Goal: Transaction & Acquisition: Purchase product/service

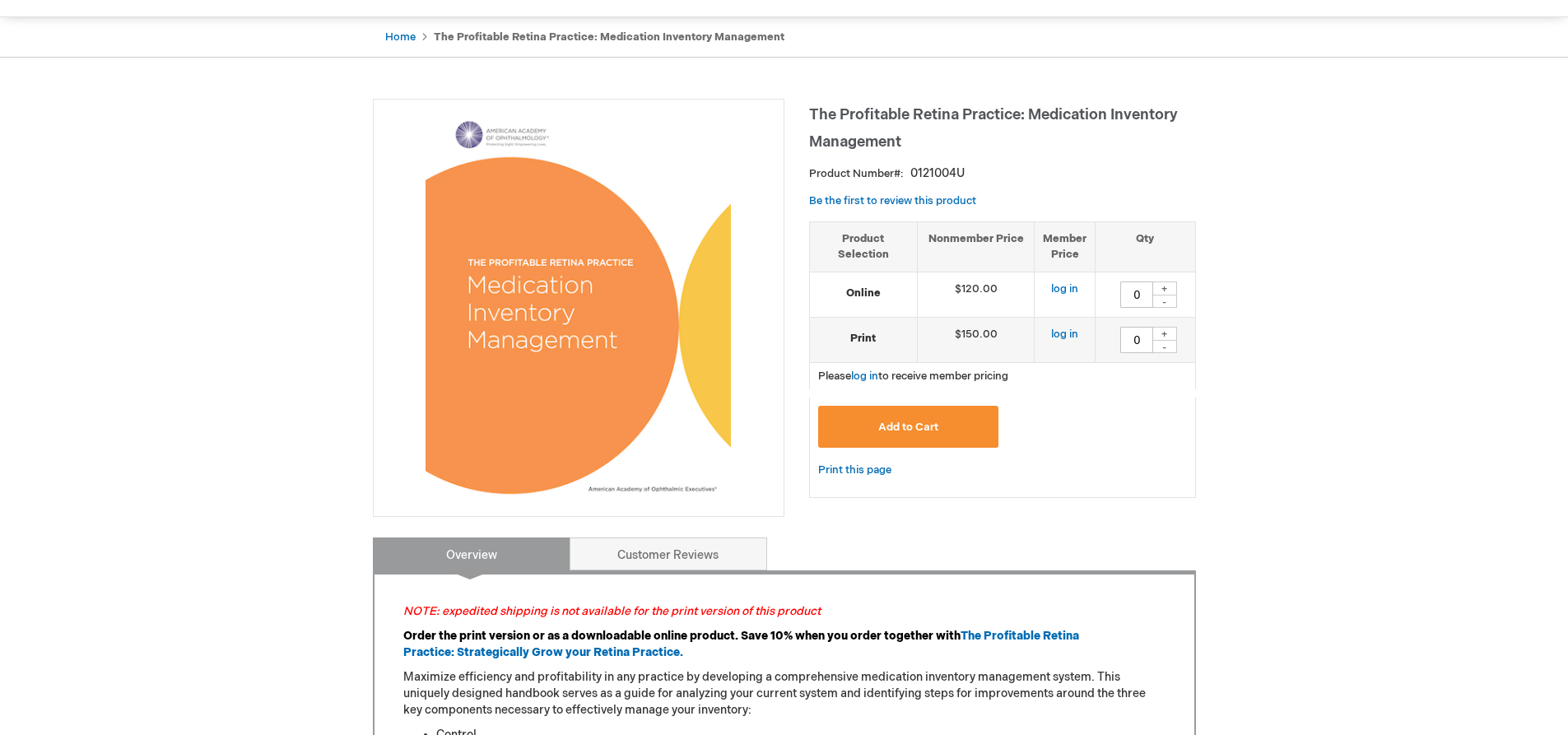
scroll to position [164, 0]
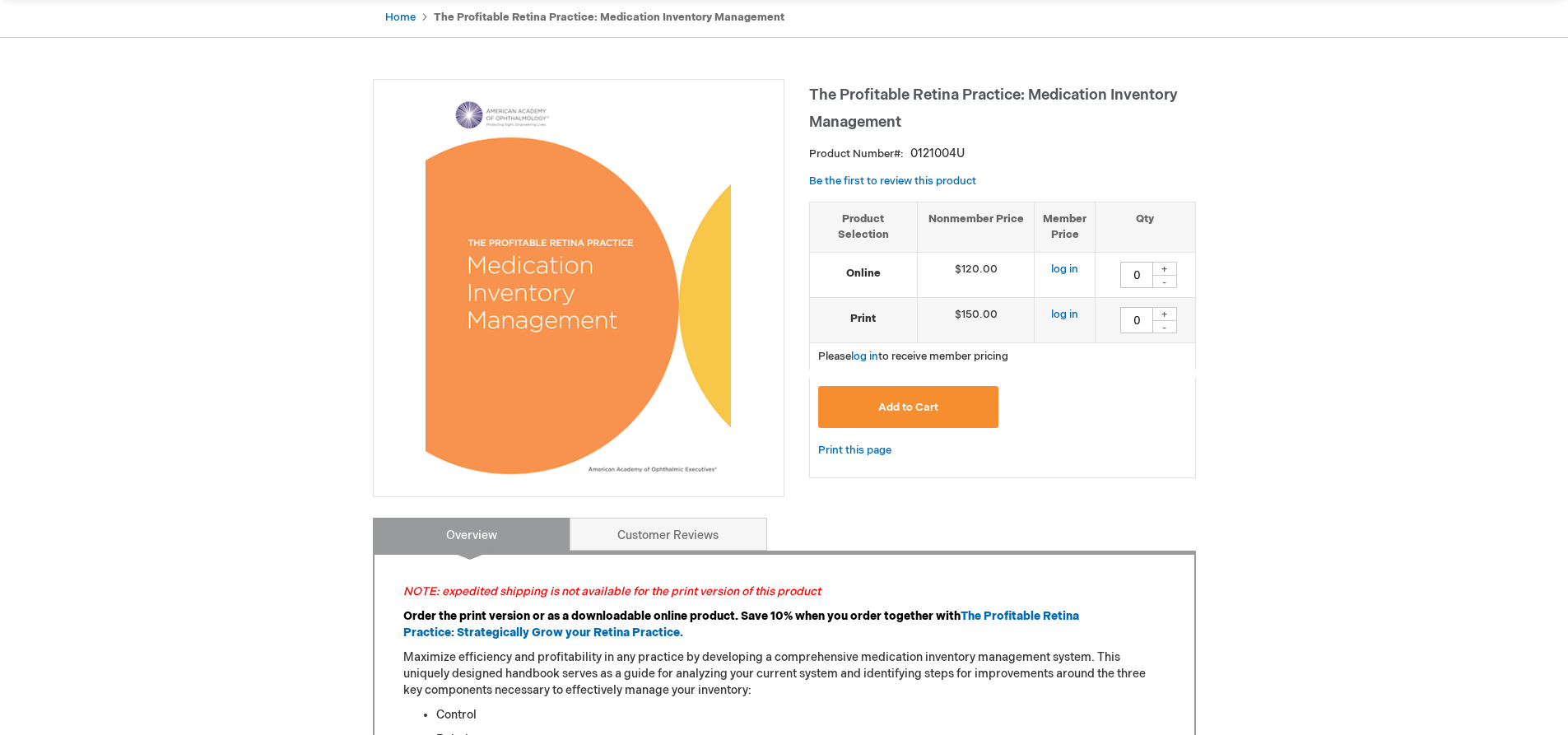
click at [608, 312] on img at bounding box center [578, 285] width 306 height 395
click at [610, 322] on img at bounding box center [578, 285] width 306 height 395
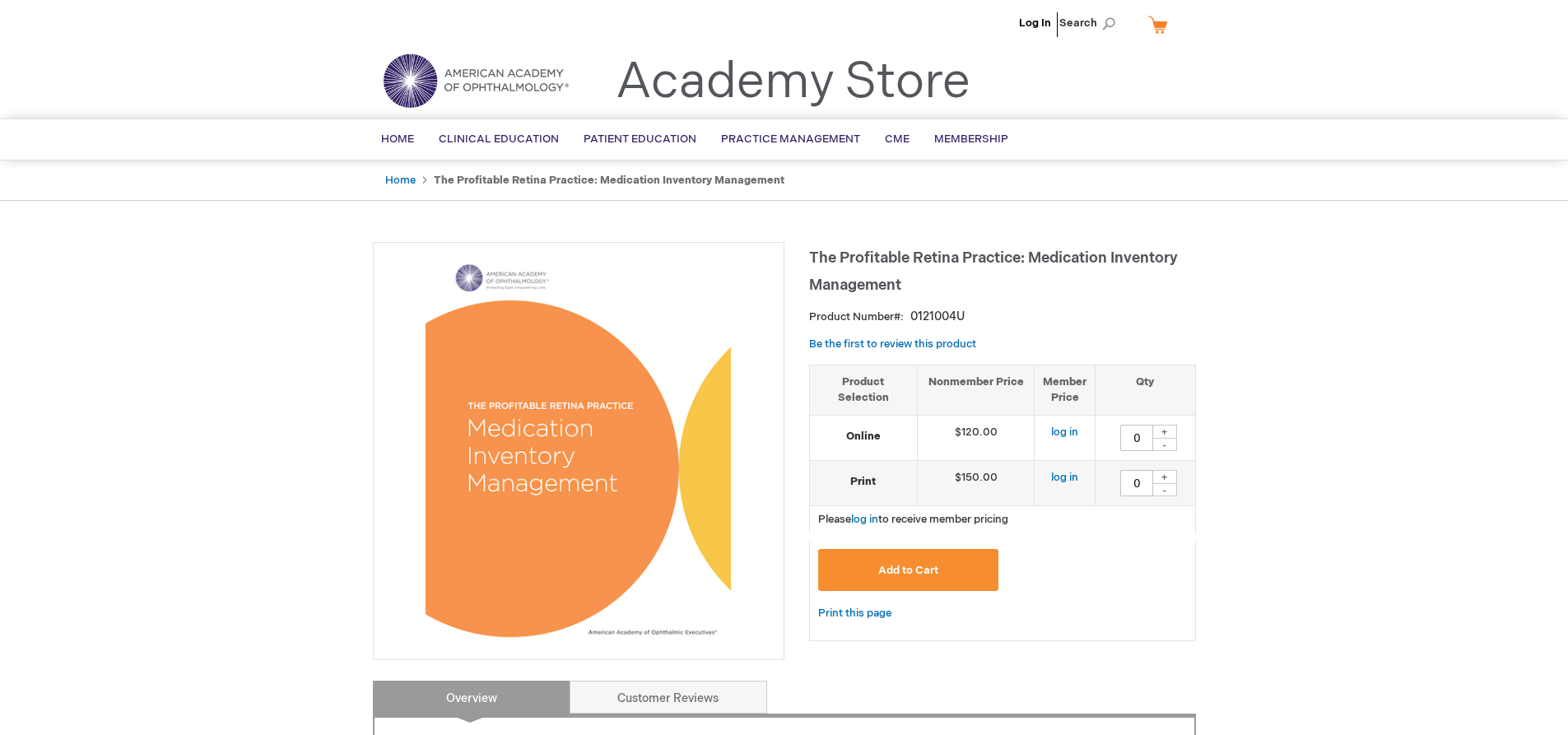
scroll to position [0, 0]
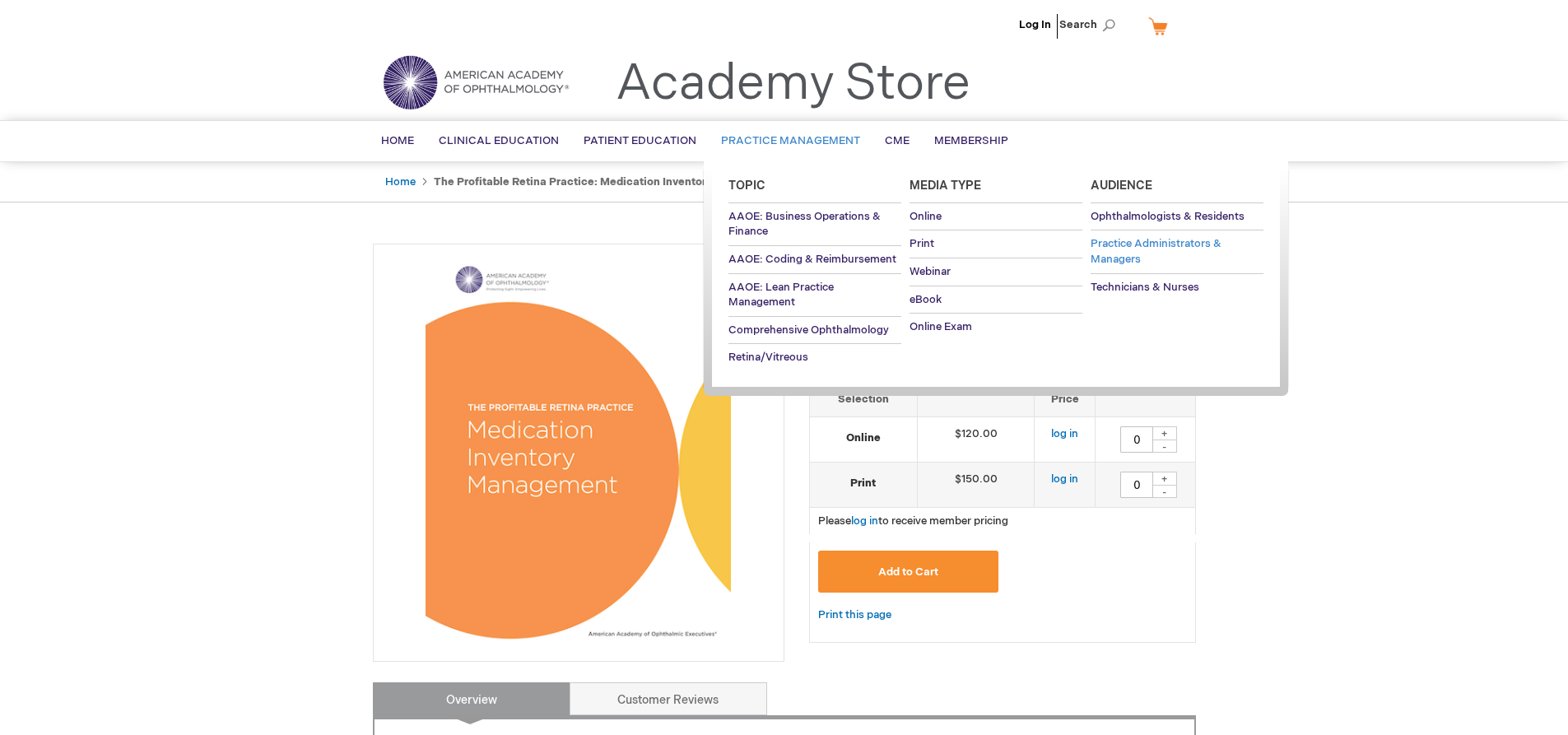
click at [1109, 251] on span "Practice Administrators & Managers" at bounding box center [1156, 251] width 131 height 29
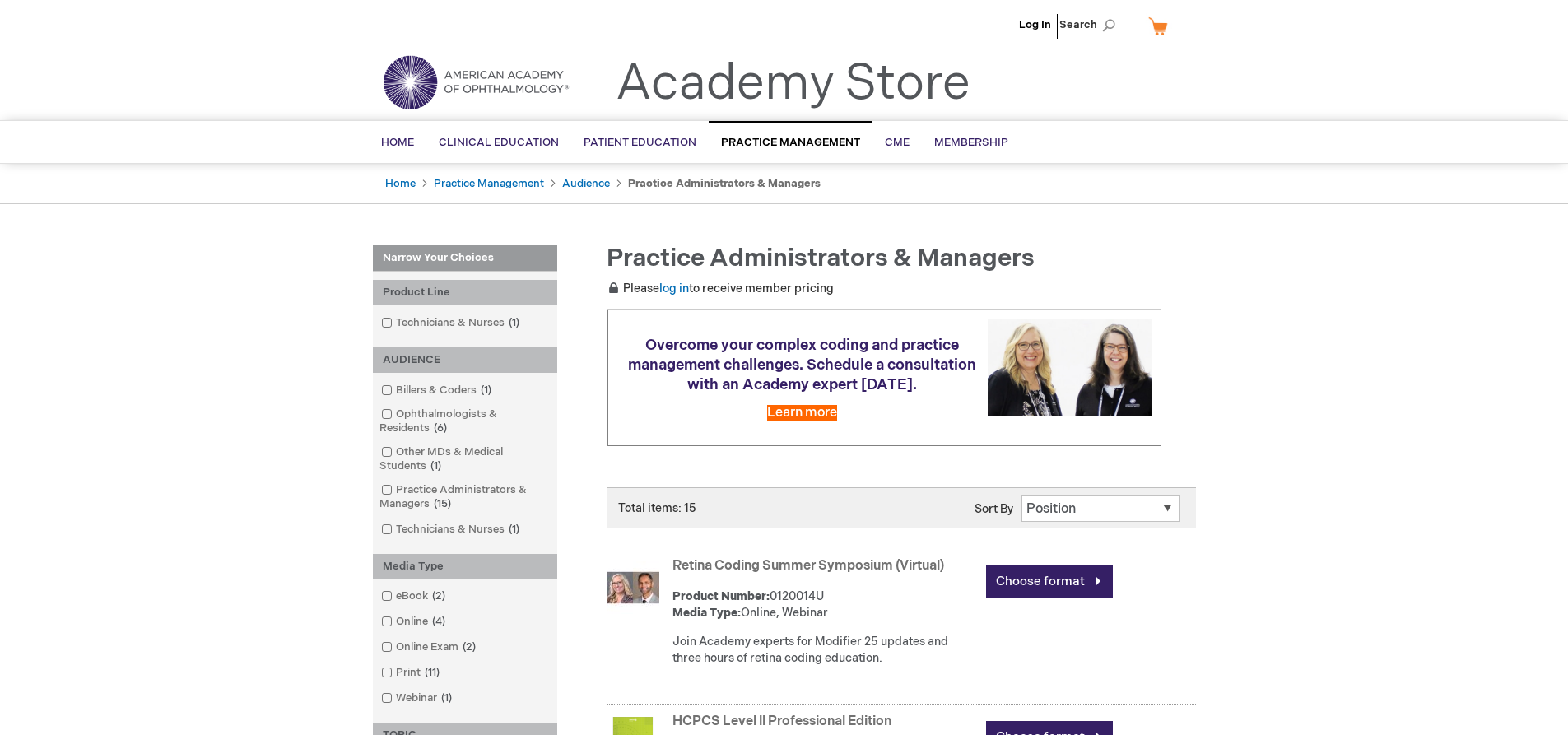
click at [1061, 507] on select "Position Product Name : A to Z Product Name : Z to A Price : Low to High Price …" at bounding box center [1101, 508] width 159 height 26
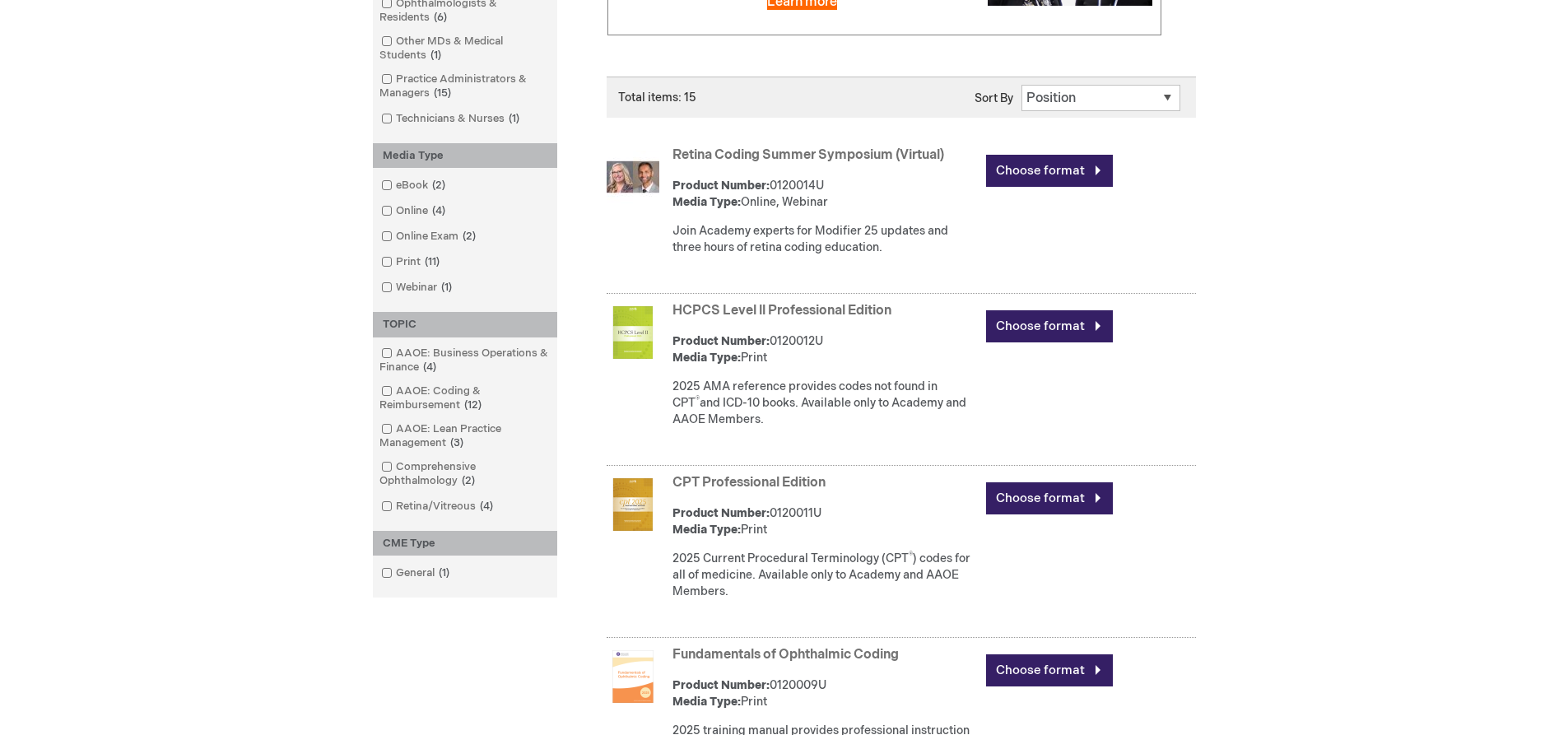
scroll to position [412, 0]
